Goal: Task Accomplishment & Management: Manage account settings

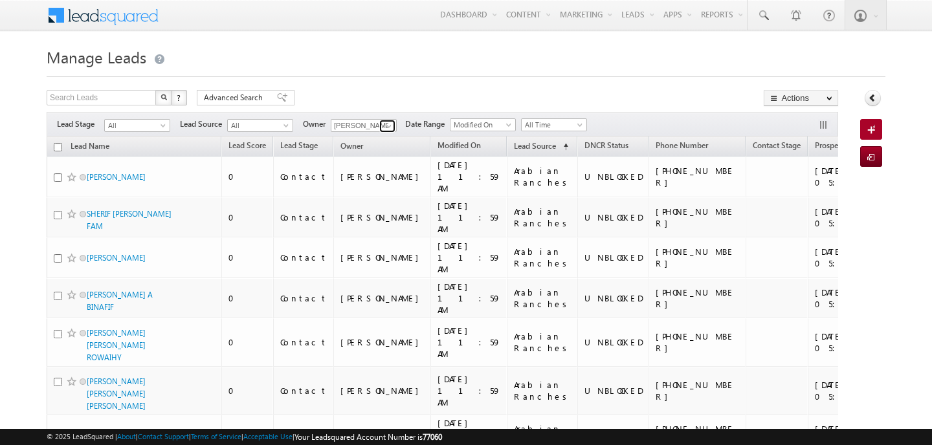
click at [379, 122] on link at bounding box center [387, 126] width 16 height 13
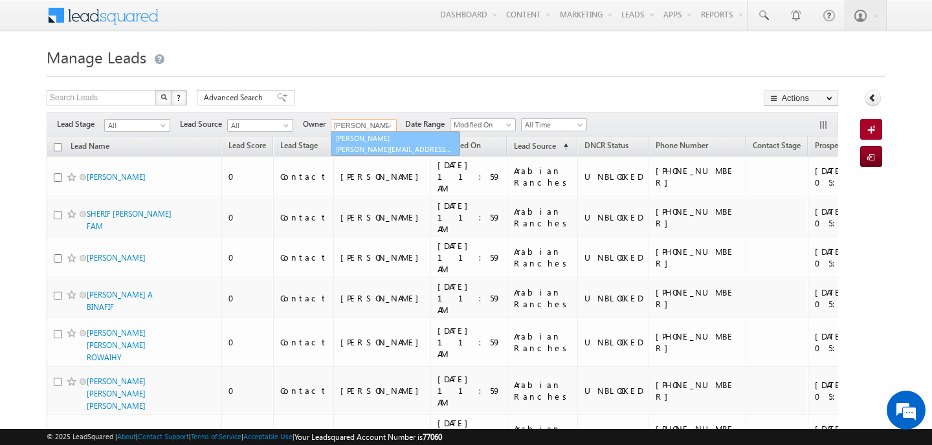
click at [382, 142] on link "joel alfred [EMAIL_ADDRESS][PERSON_NAME][DOMAIN_NAME]" at bounding box center [395, 143] width 129 height 25
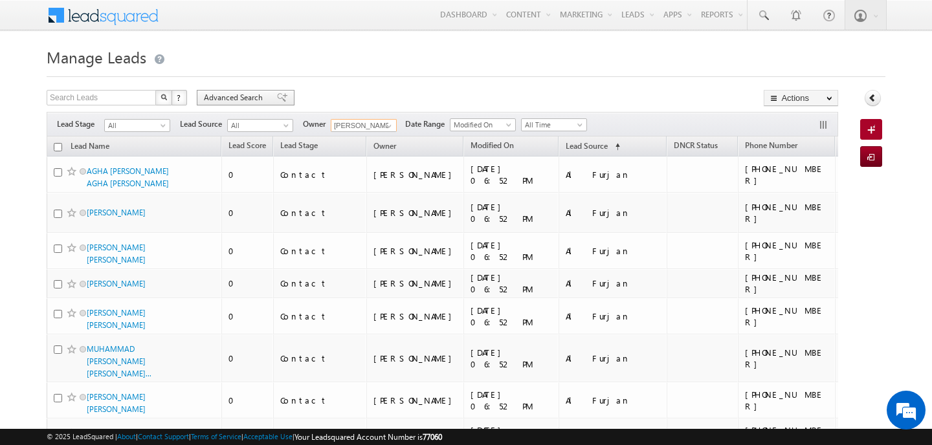
type input "[PERSON_NAME]"
click at [268, 99] on div "Advanced Search" at bounding box center [246, 98] width 98 height 16
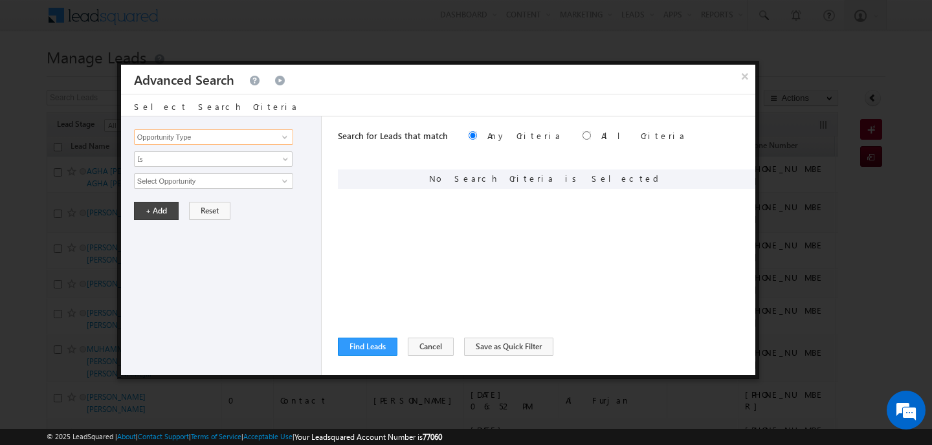
click at [266, 140] on input "Opportunity Type" at bounding box center [213, 137] width 159 height 16
click at [236, 173] on link "Lead Stage" at bounding box center [213, 177] width 159 height 15
type input "Lead Stage"
click at [196, 179] on span "None Selected" at bounding box center [208, 181] width 147 height 14
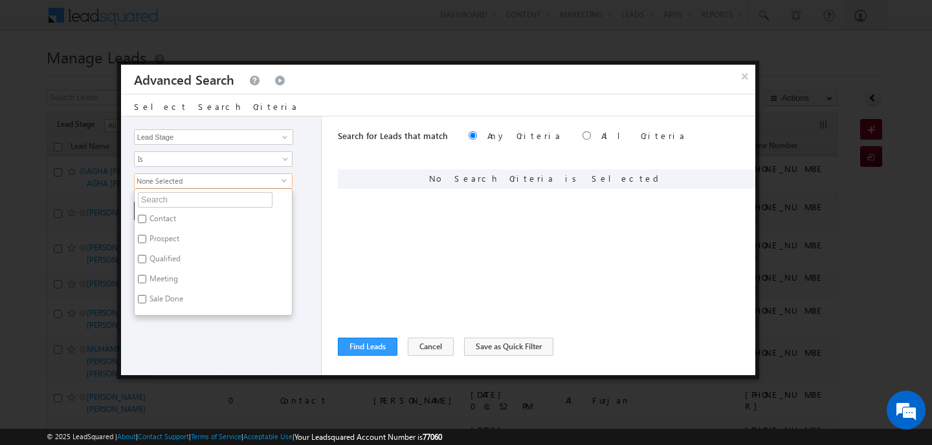
click at [161, 239] on label "Prospect" at bounding box center [164, 241] width 58 height 20
click at [146, 239] on input "Prospect" at bounding box center [142, 239] width 8 height 8
checkbox input "true"
click at [161, 252] on label "Qualified" at bounding box center [164, 261] width 59 height 20
click at [146, 255] on input "Qualified" at bounding box center [142, 259] width 8 height 8
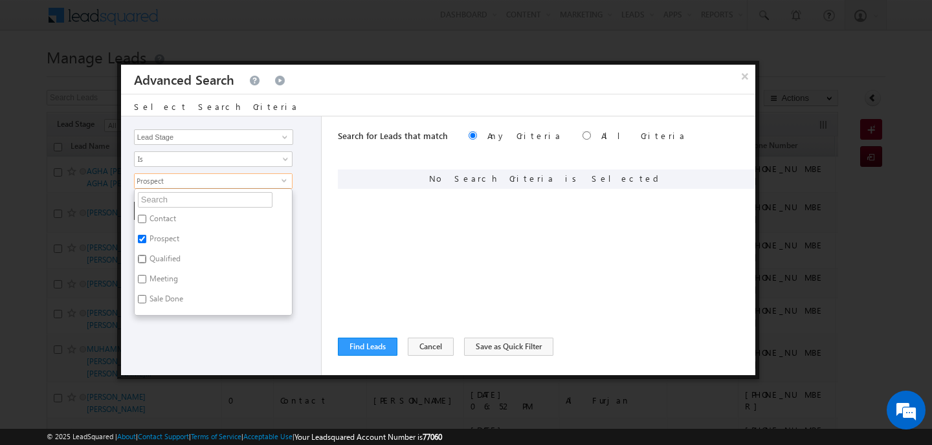
checkbox input "true"
click at [161, 278] on label "Meeting" at bounding box center [163, 281] width 56 height 20
click at [146, 278] on input "Meeting" at bounding box center [142, 279] width 8 height 8
checkbox input "true"
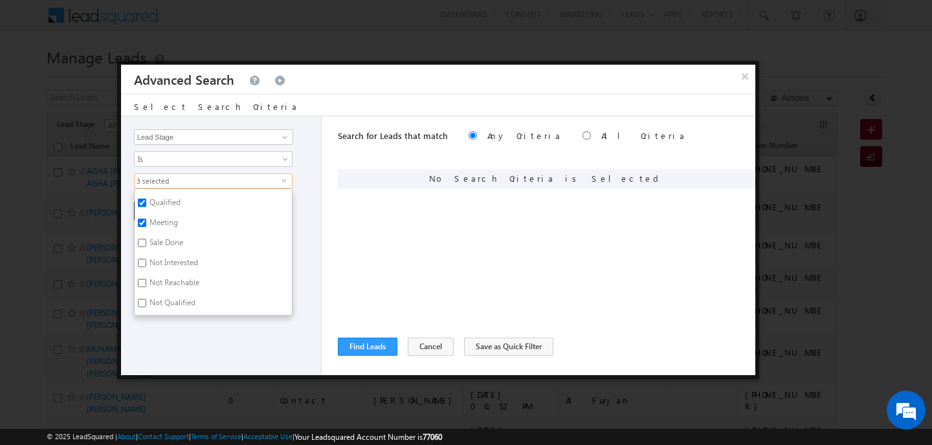
click at [185, 352] on div "Opportunity Type Lead Activity Task Sales Group Prospect Id Address 1 Address 2…" at bounding box center [221, 246] width 201 height 259
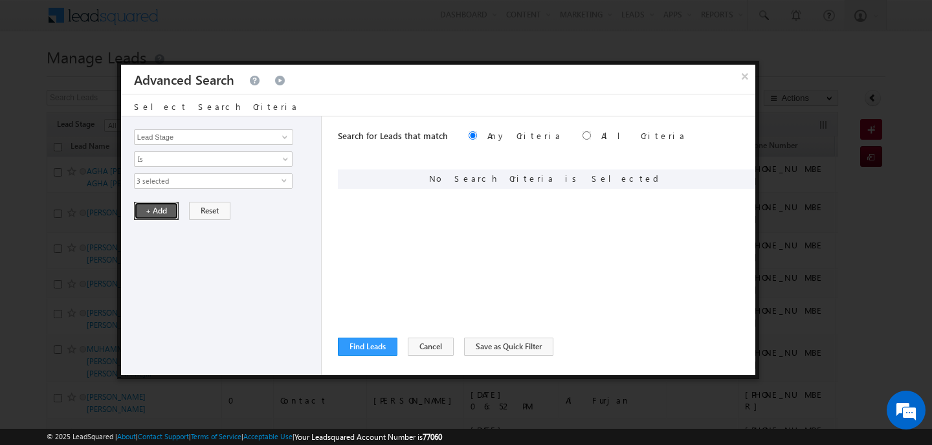
click at [153, 203] on button "+ Add" at bounding box center [156, 211] width 45 height 18
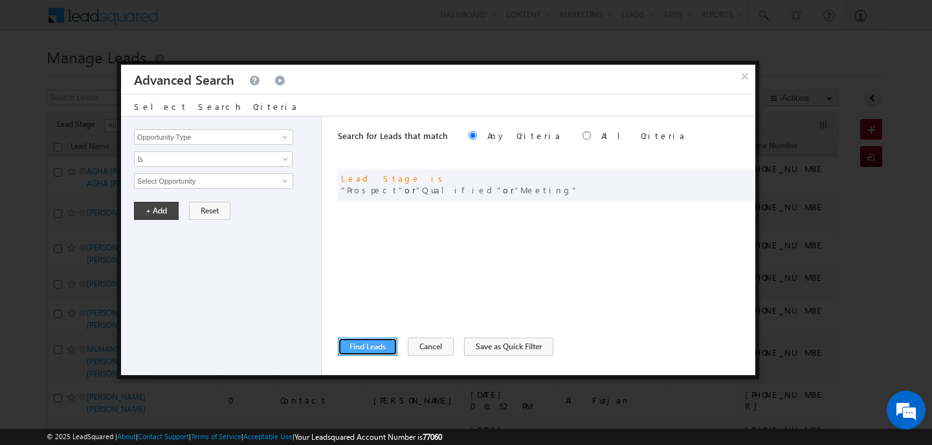
click at [383, 343] on button "Find Leads" at bounding box center [368, 347] width 60 height 18
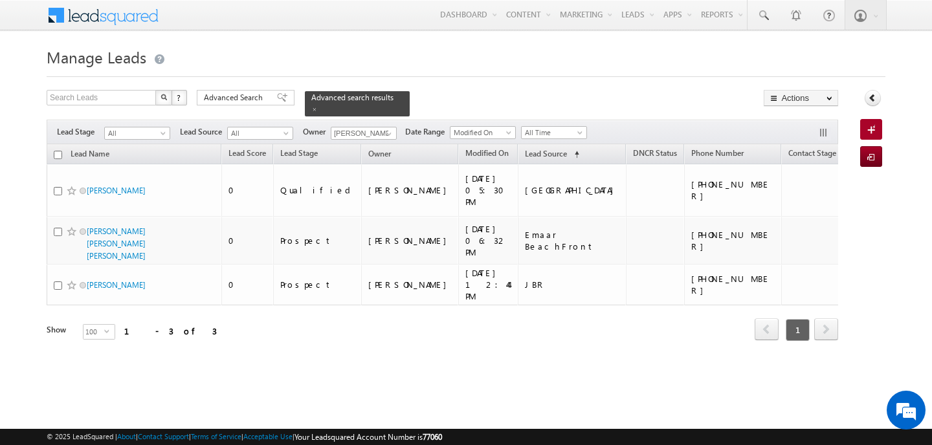
click at [58, 155] on input "checkbox" at bounding box center [58, 155] width 8 height 8
checkbox input "true"
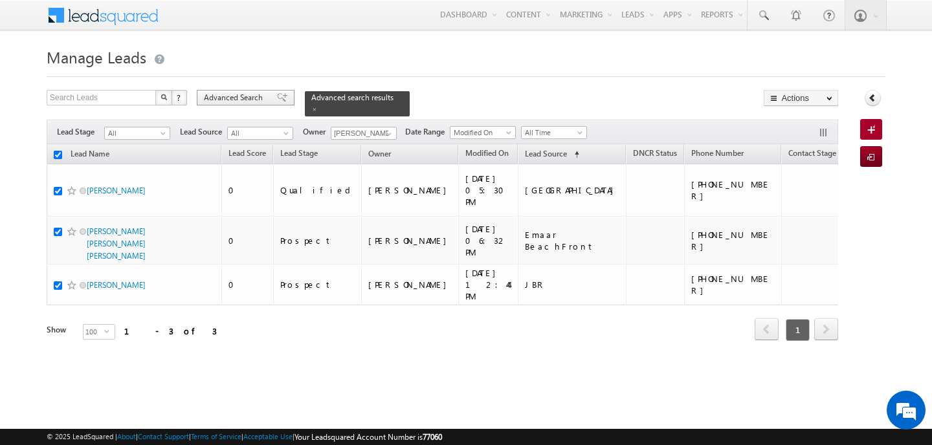
click at [245, 104] on span "Advanced Search" at bounding box center [235, 98] width 63 height 12
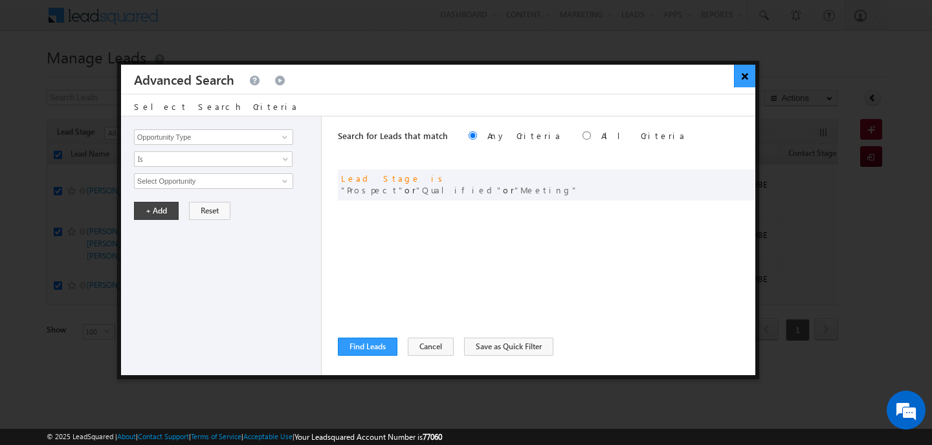
click at [744, 66] on button "×" at bounding box center [744, 76] width 21 height 23
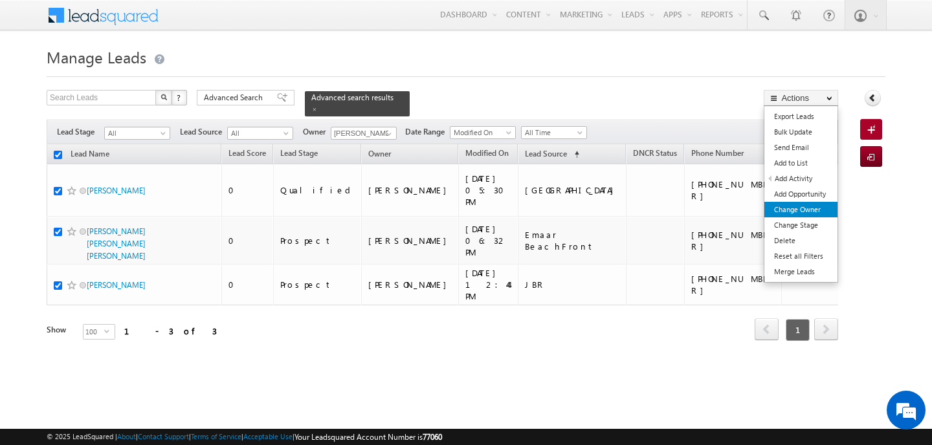
click at [800, 207] on link "Change Owner" at bounding box center [801, 210] width 73 height 16
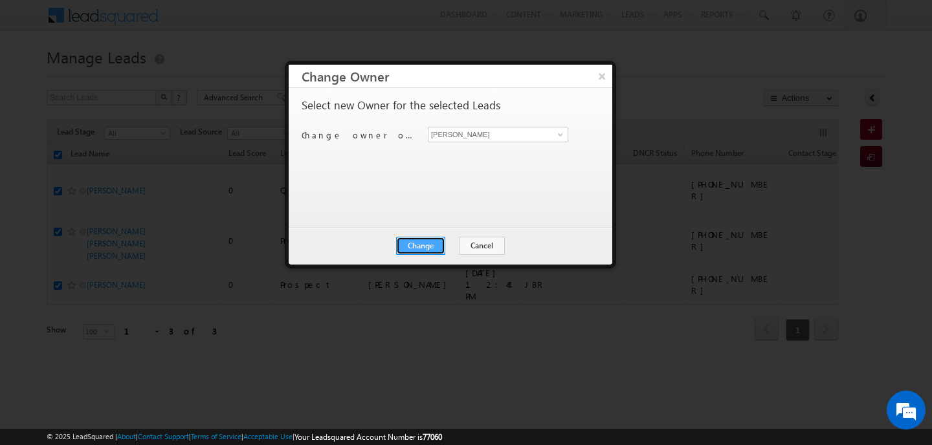
click at [420, 247] on button "Change" at bounding box center [420, 246] width 49 height 18
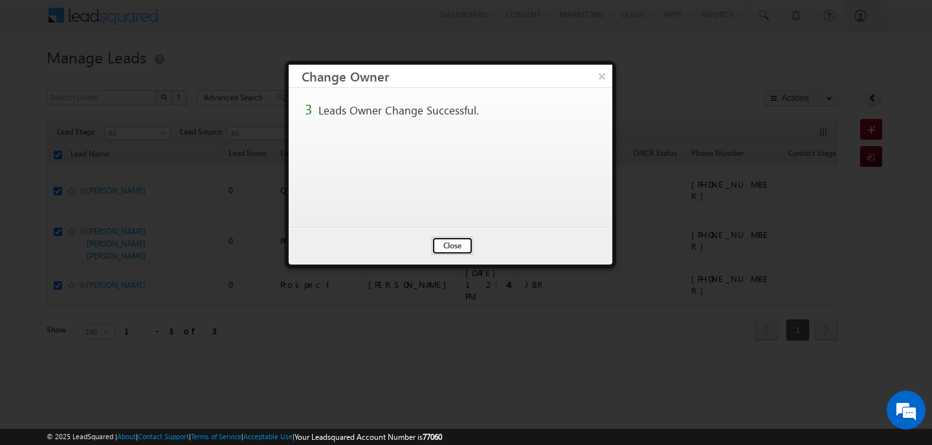
click at [449, 248] on button "Close" at bounding box center [452, 246] width 41 height 18
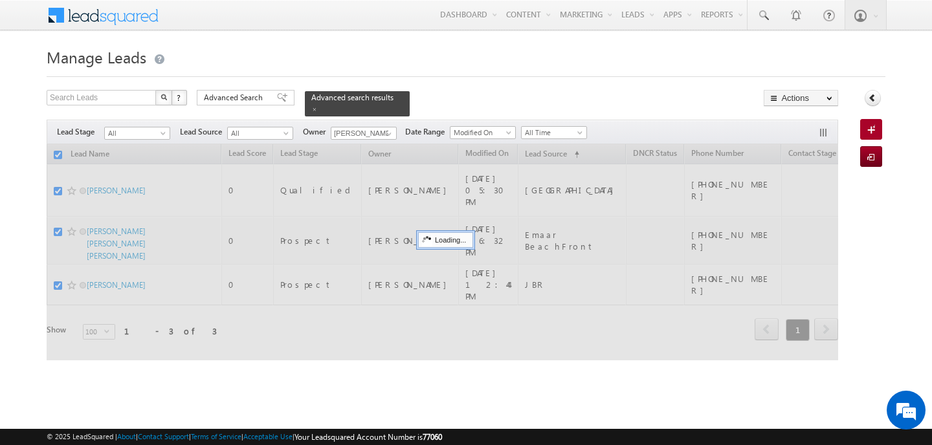
checkbox input "false"
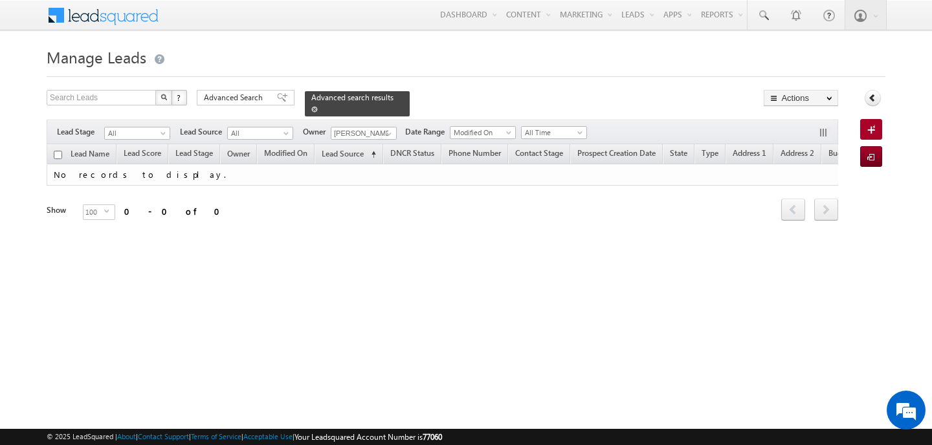
click at [311, 109] on span at bounding box center [314, 109] width 6 height 6
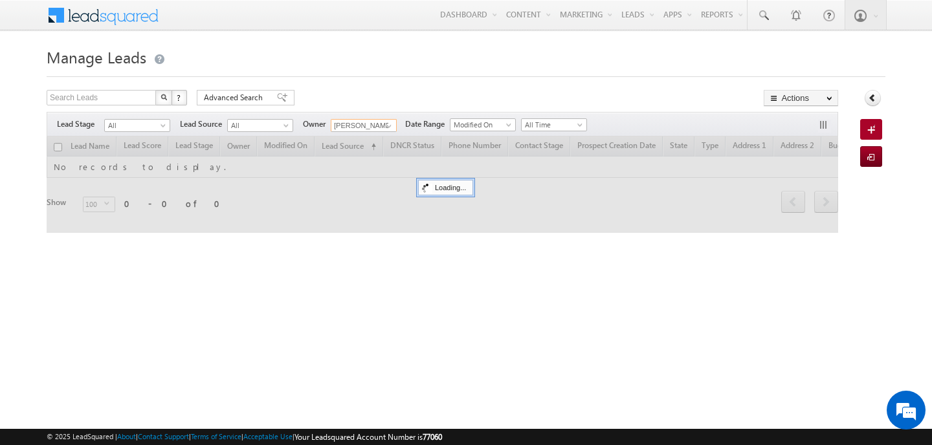
click at [352, 129] on input "[PERSON_NAME]" at bounding box center [364, 125] width 66 height 13
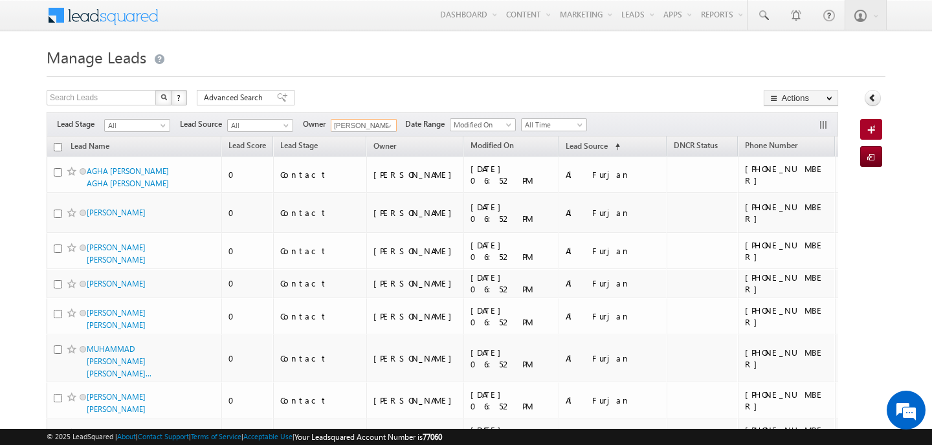
type input "a"
click at [364, 137] on link "joel alfred [EMAIL_ADDRESS][PERSON_NAME][DOMAIN_NAME]" at bounding box center [395, 143] width 129 height 25
type input "[PERSON_NAME]"
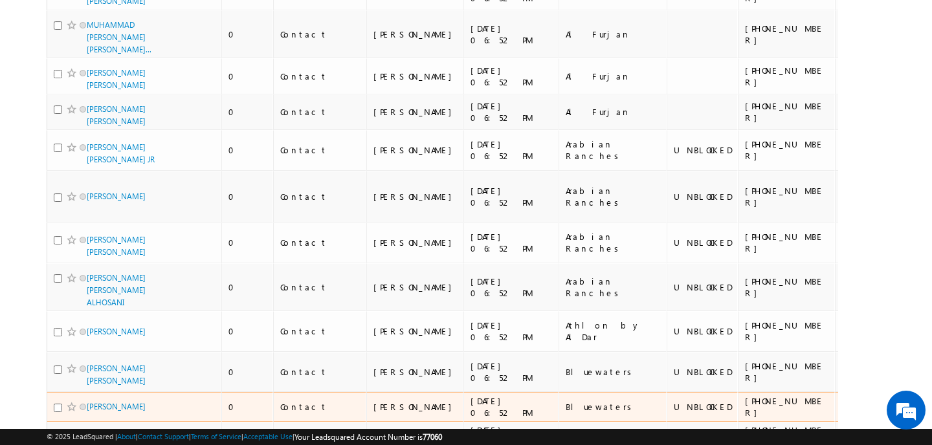
scroll to position [0, 0]
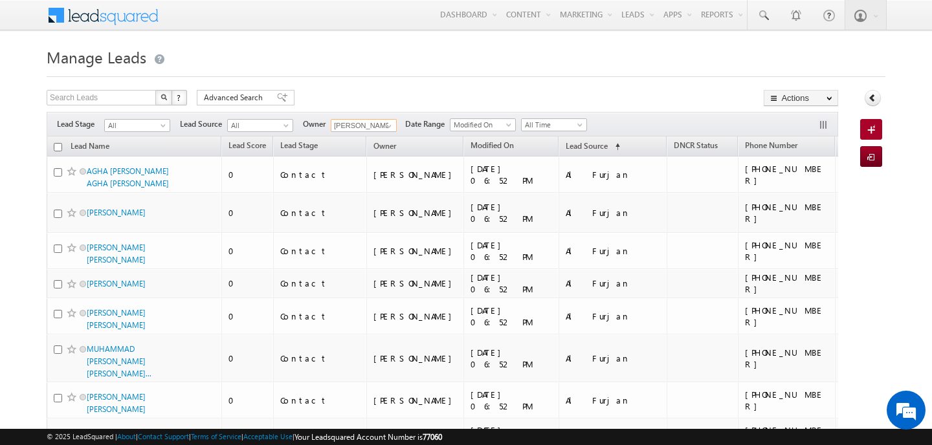
click at [58, 148] on input "checkbox" at bounding box center [58, 147] width 8 height 8
checkbox input "true"
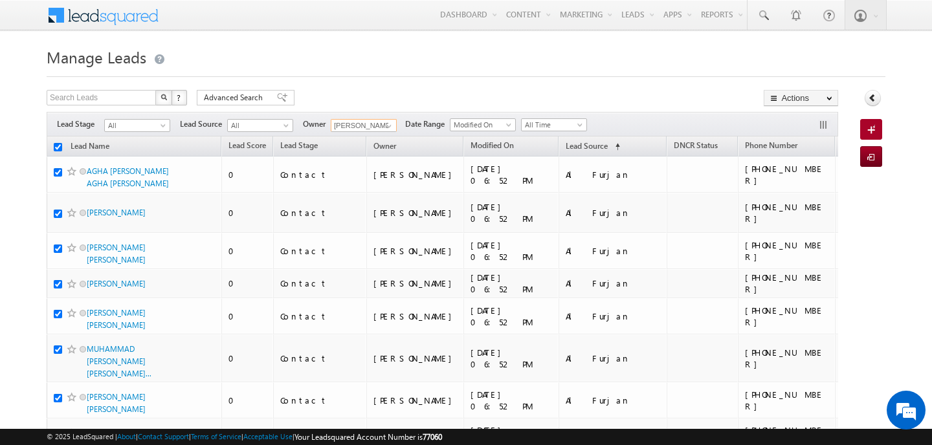
checkbox input "true"
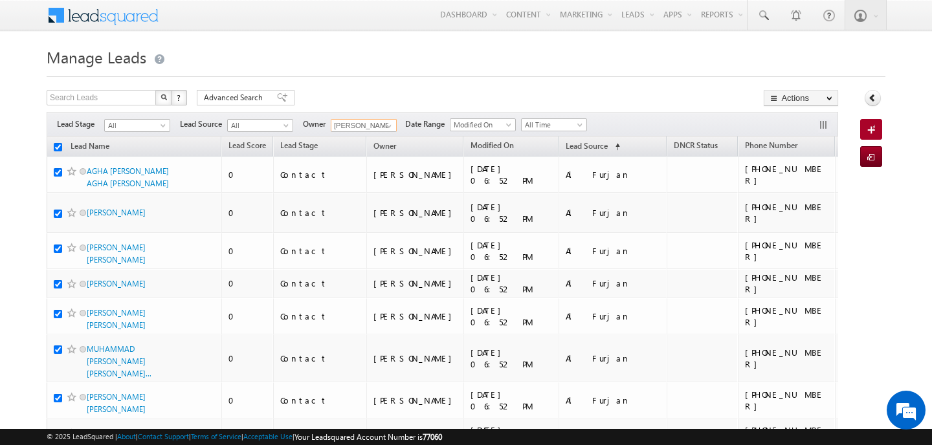
checkbox input "true"
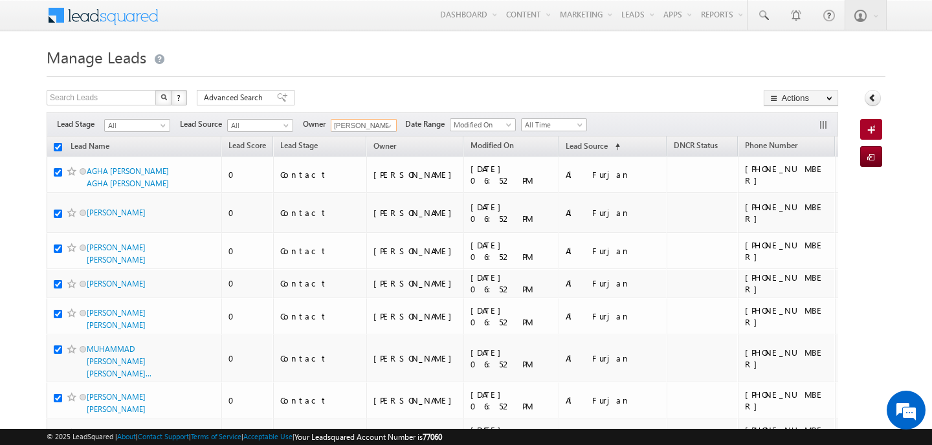
checkbox input "true"
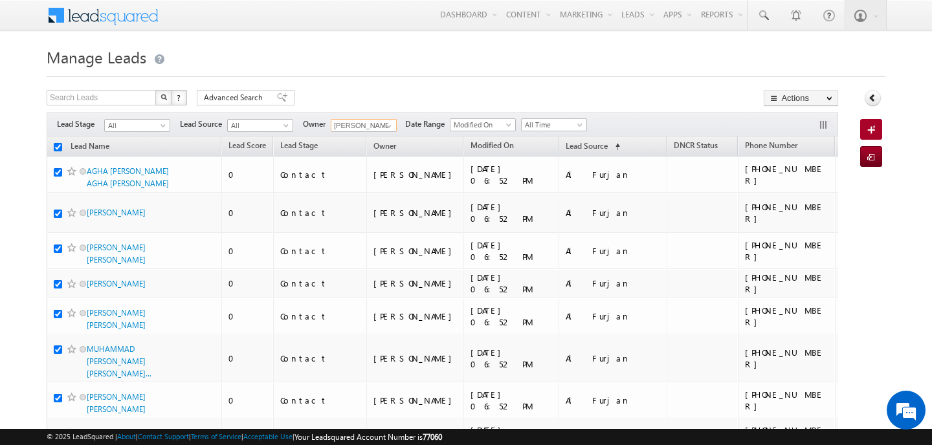
checkbox input "true"
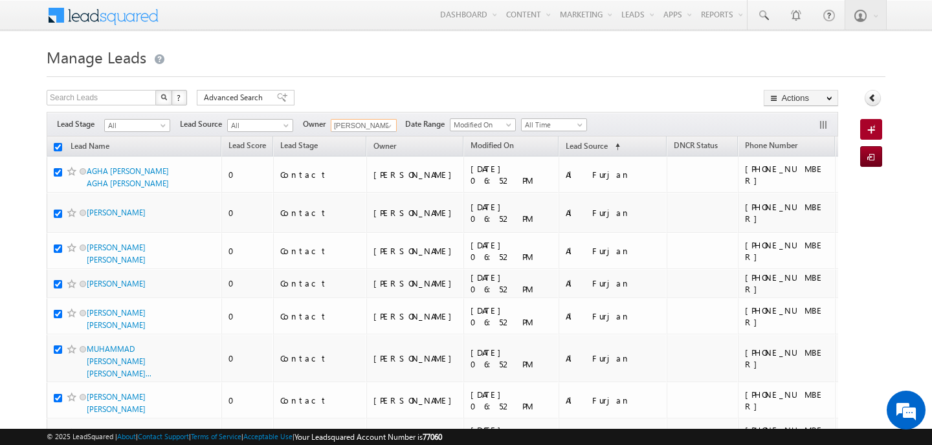
checkbox input "true"
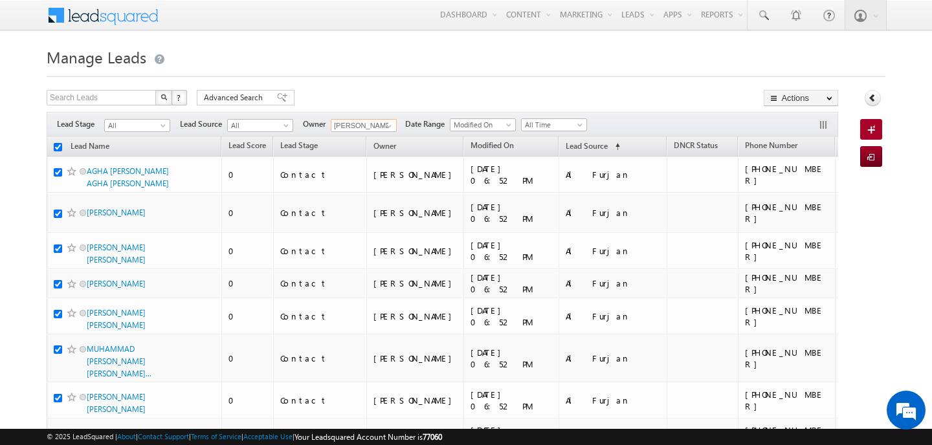
checkbox input "true"
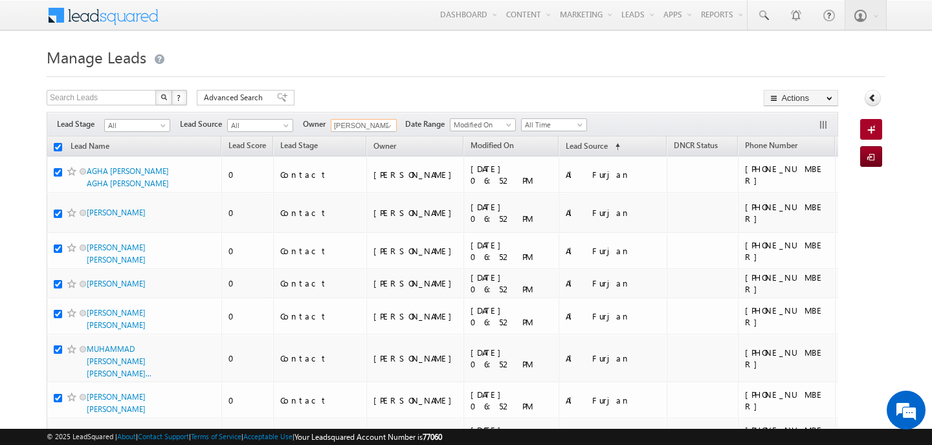
checkbox input "true"
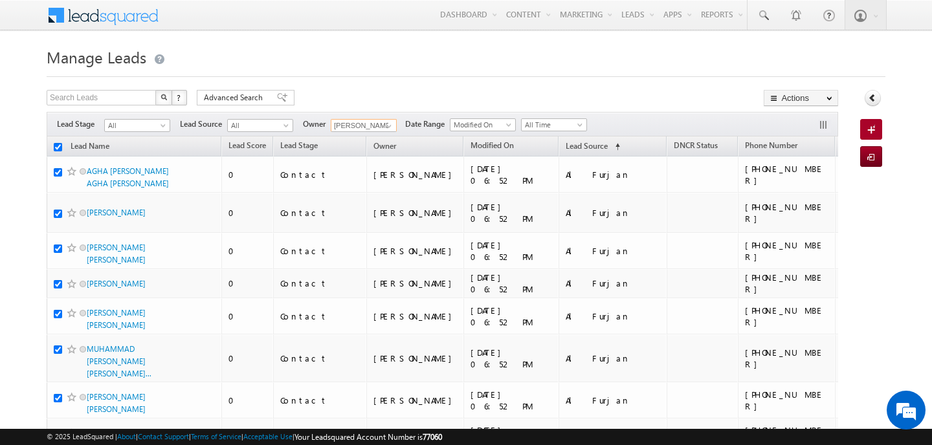
checkbox input "true"
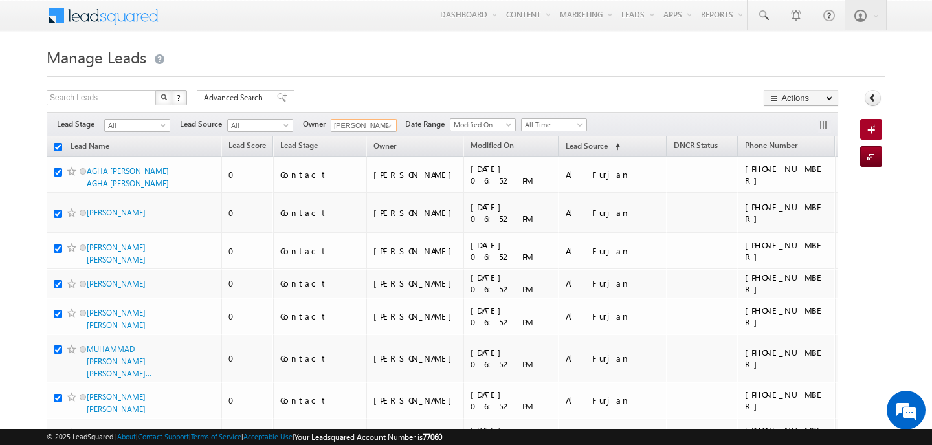
checkbox input "true"
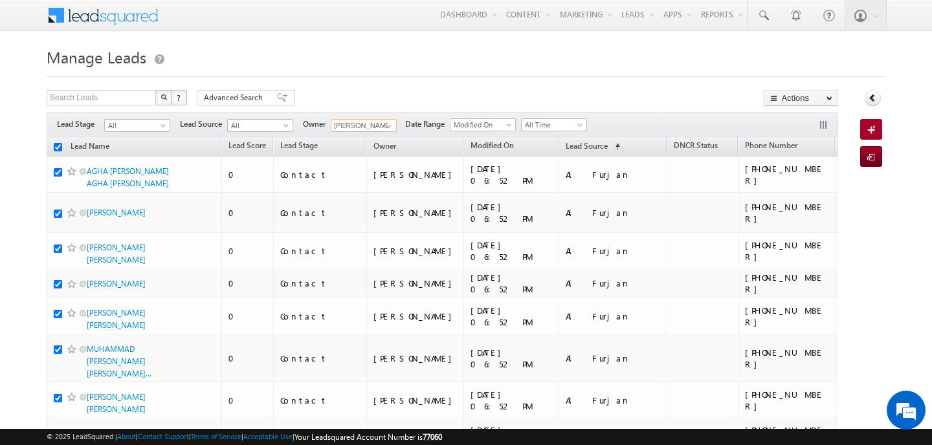
checkbox input "true"
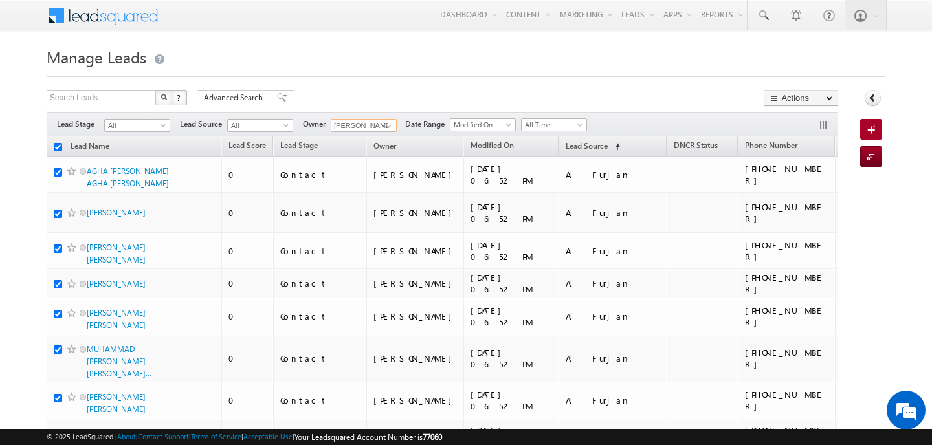
checkbox input "true"
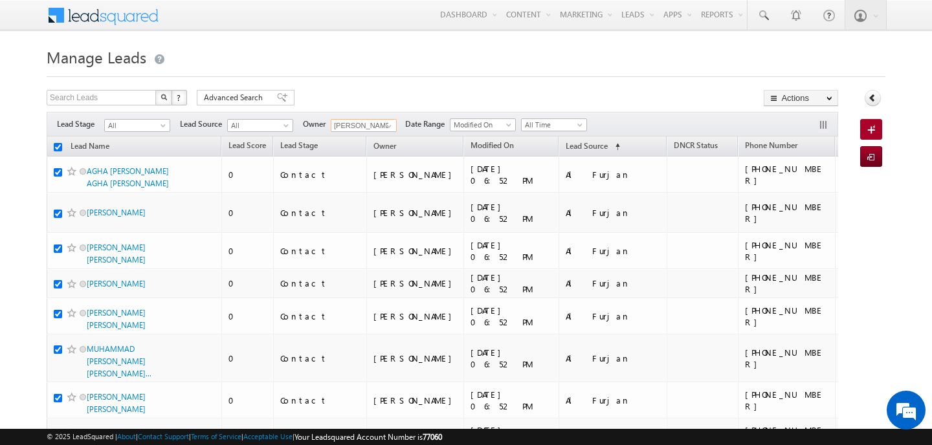
checkbox input "true"
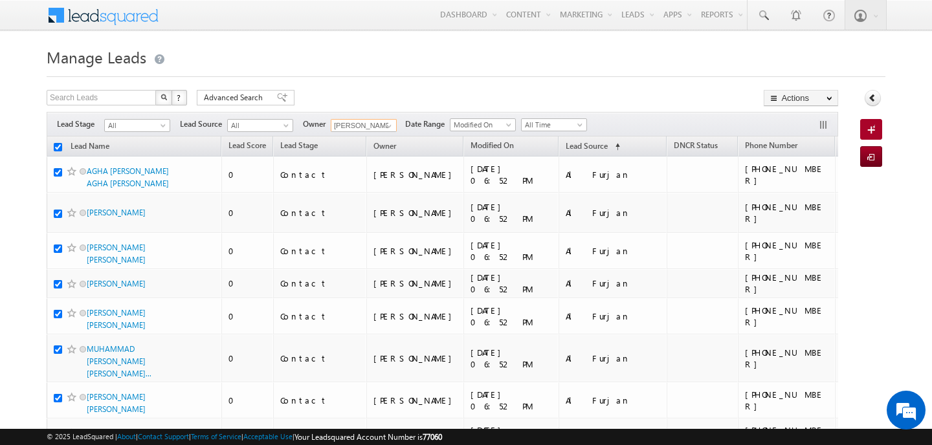
checkbox input "true"
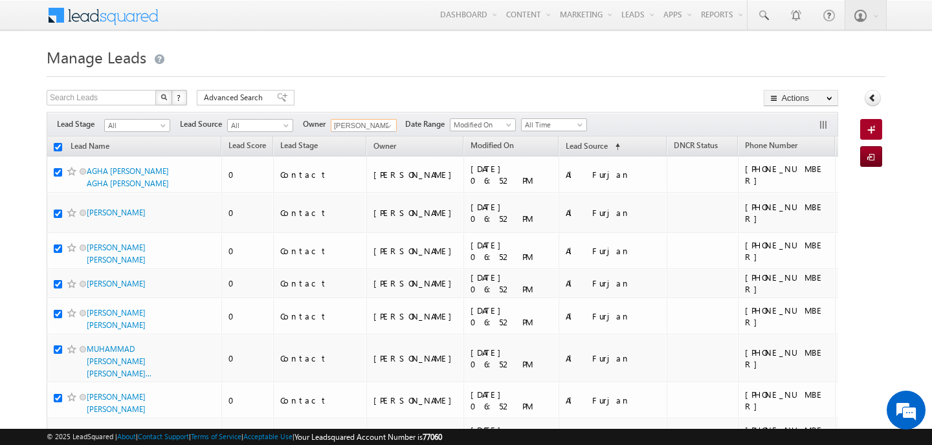
checkbox input "true"
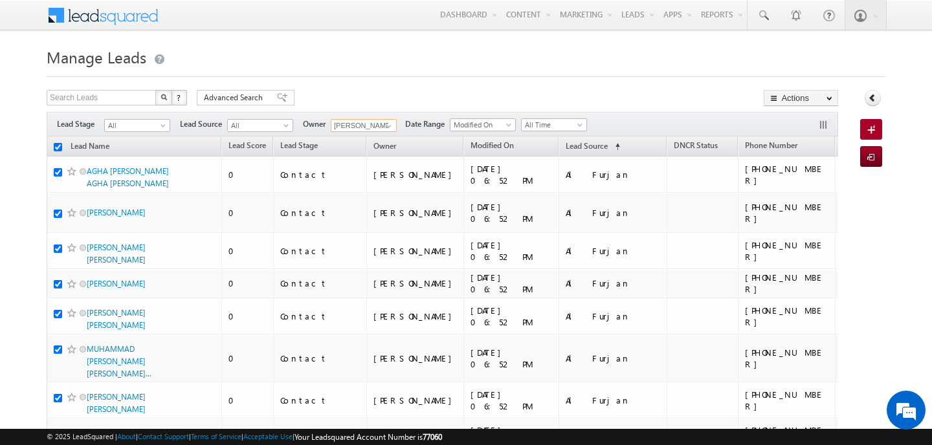
checkbox input "true"
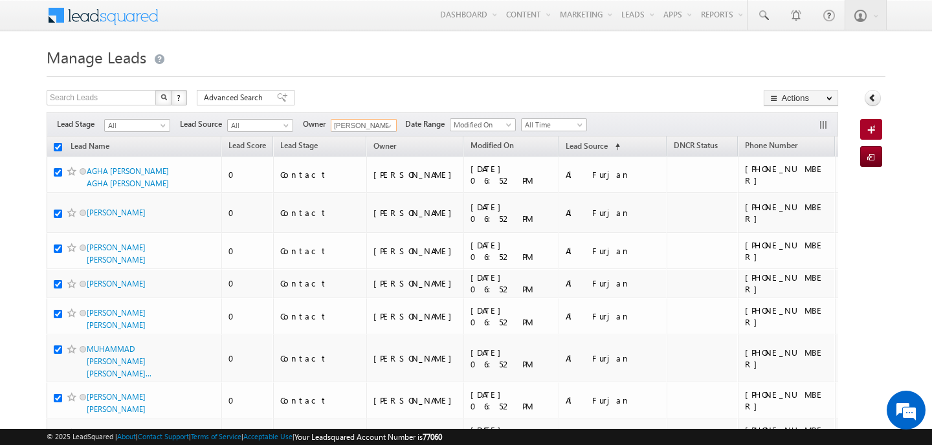
checkbox input "true"
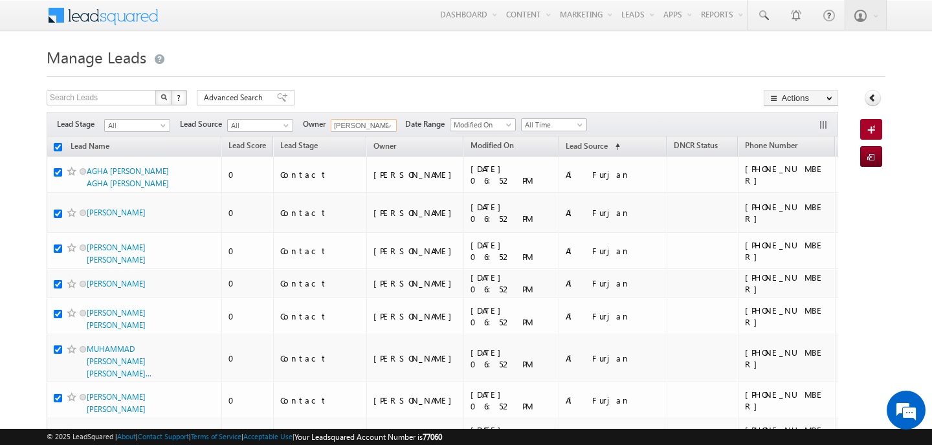
checkbox input "true"
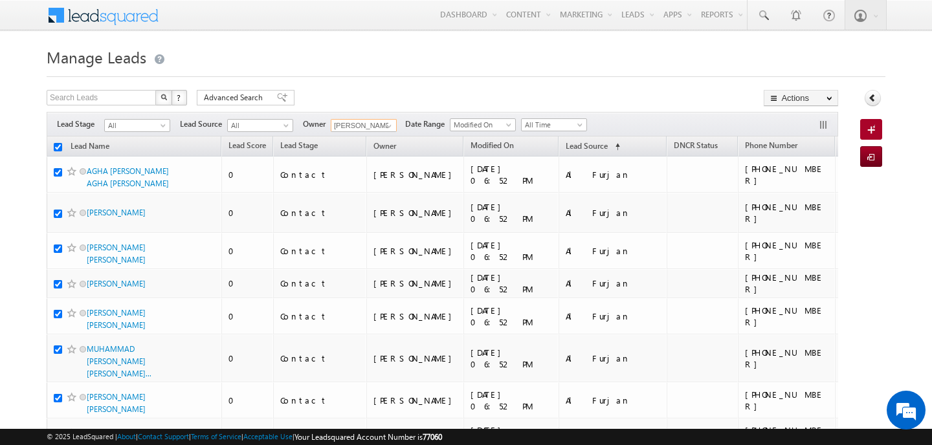
checkbox input "true"
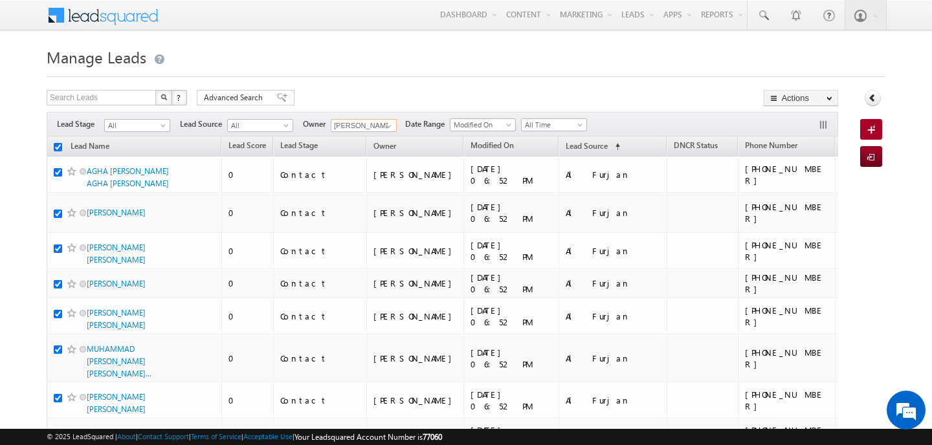
checkbox input "true"
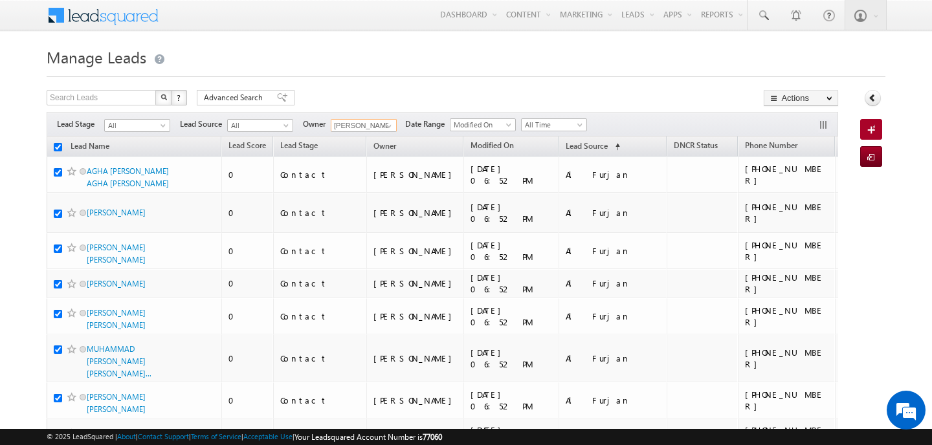
checkbox input "true"
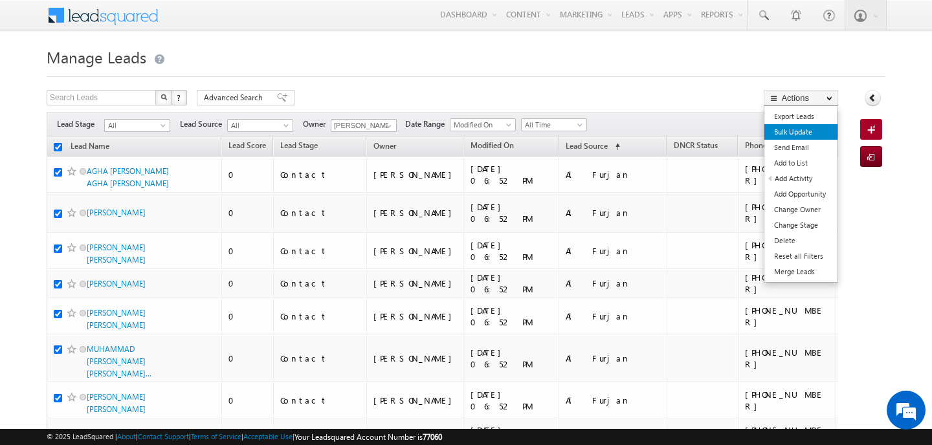
click at [804, 133] on link "Bulk Update" at bounding box center [801, 132] width 73 height 16
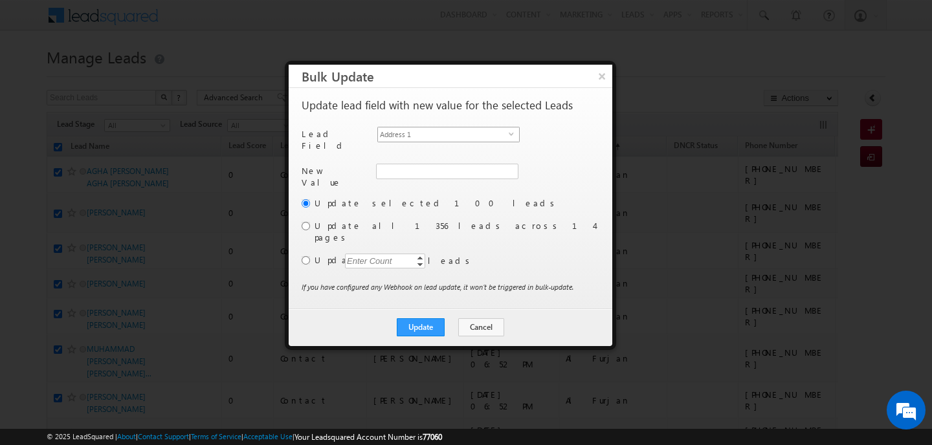
click at [443, 135] on span "Address 1" at bounding box center [443, 135] width 131 height 14
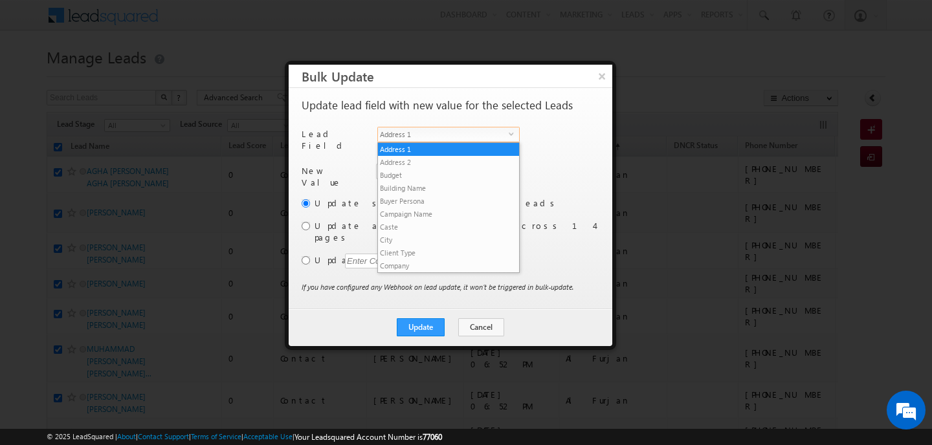
scroll to position [493, 0]
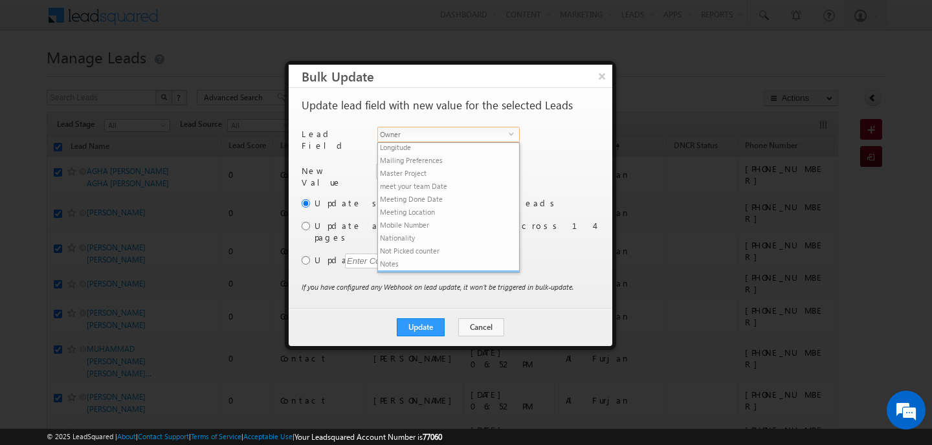
click at [404, 271] on li "Owner" at bounding box center [448, 277] width 141 height 13
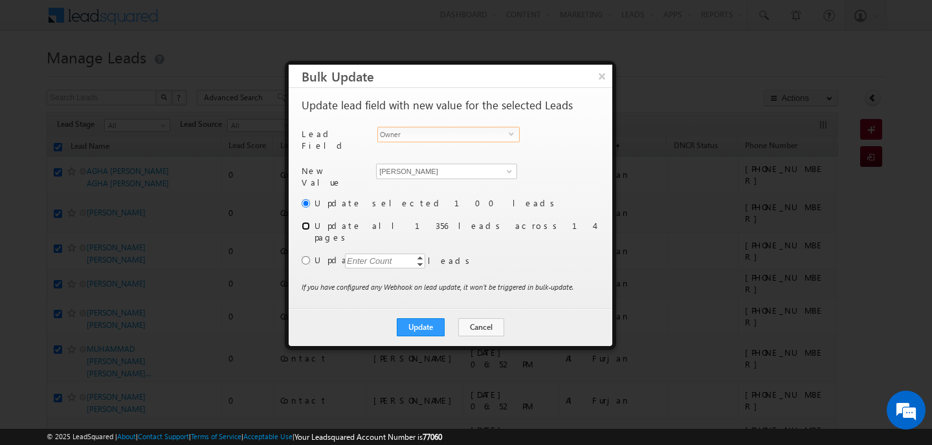
click at [309, 222] on input "radio" at bounding box center [306, 226] width 8 height 8
radio input "true"
click at [423, 319] on button "Update" at bounding box center [421, 328] width 48 height 18
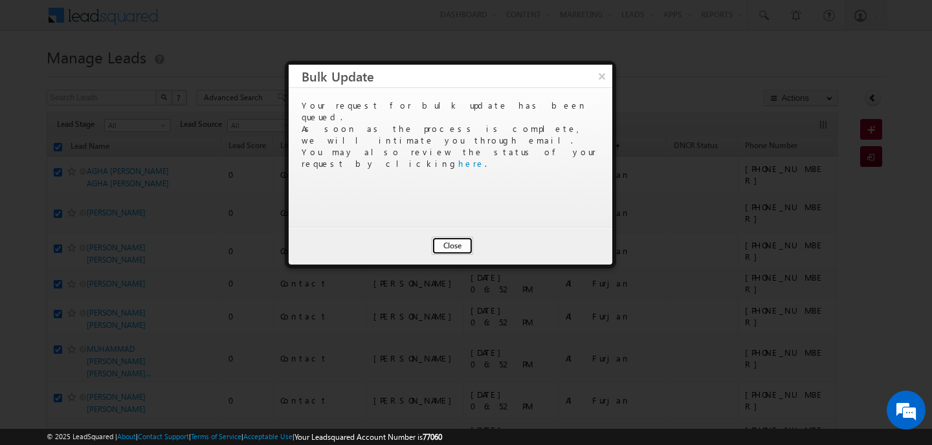
click at [462, 243] on button "Close" at bounding box center [452, 246] width 41 height 18
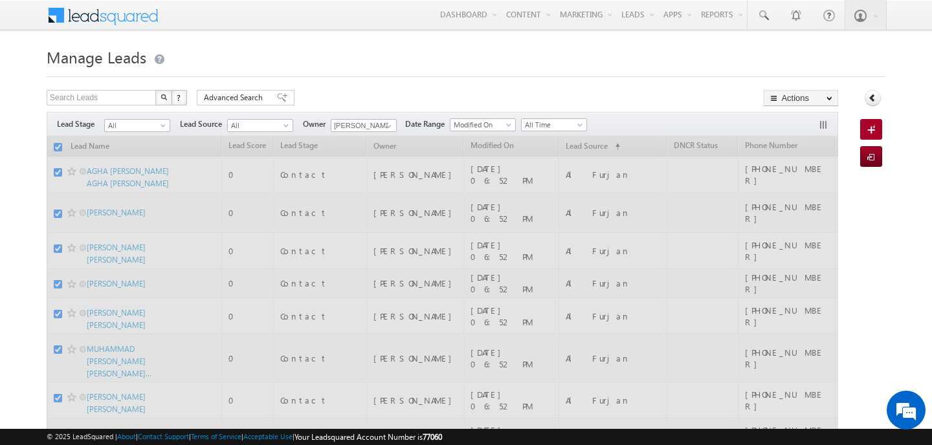
checkbox input "false"
